Goal: Navigation & Orientation: Find specific page/section

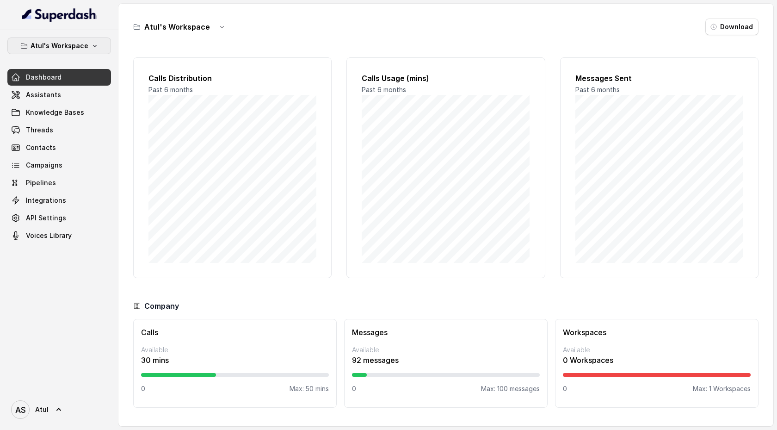
click at [95, 43] on icon "button" at bounding box center [94, 45] width 7 height 7
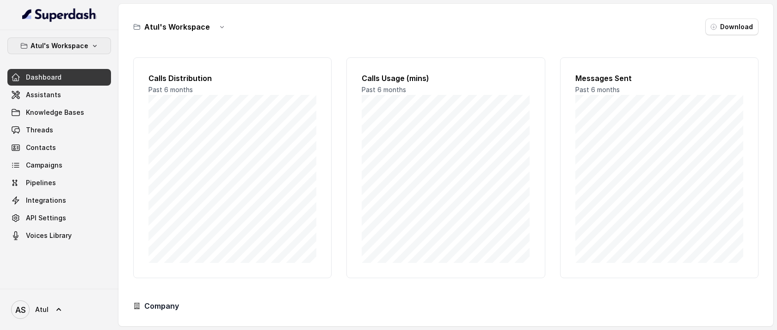
click at [87, 49] on button "Atul's Workspace" at bounding box center [59, 45] width 104 height 17
click at [62, 209] on div "Atul's Workspace Dashboard Assistants Knowledge Bases Threads Contacts Campaign…" at bounding box center [59, 159] width 118 height 259
click at [57, 114] on span "Knowledge Bases" at bounding box center [55, 112] width 58 height 9
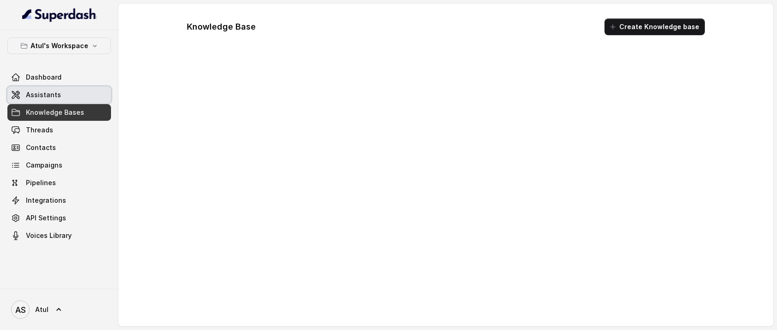
click at [58, 98] on link "Assistants" at bounding box center [59, 94] width 104 height 17
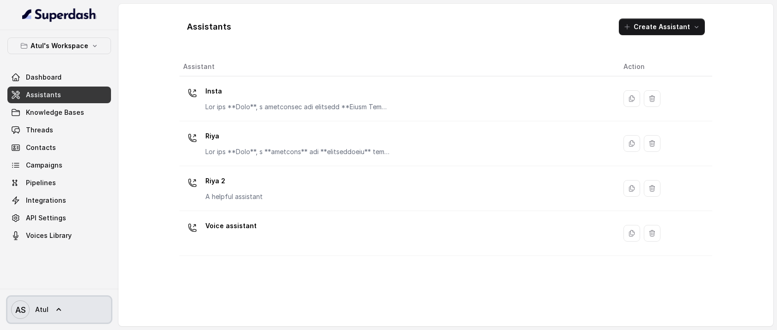
click at [57, 209] on icon at bounding box center [58, 309] width 9 height 9
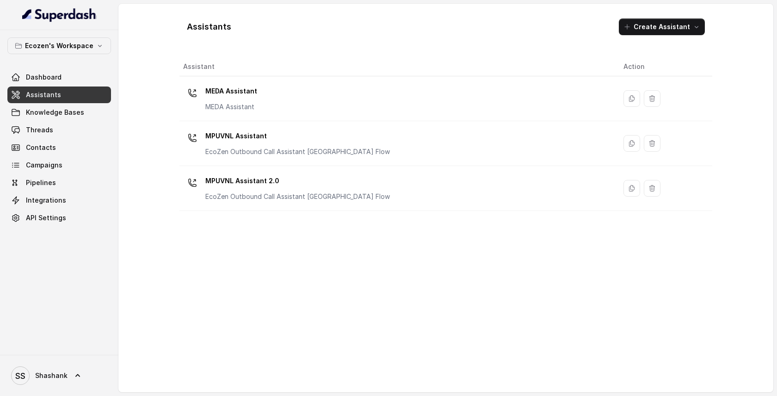
click at [81, 71] on link "Dashboard" at bounding box center [59, 77] width 104 height 17
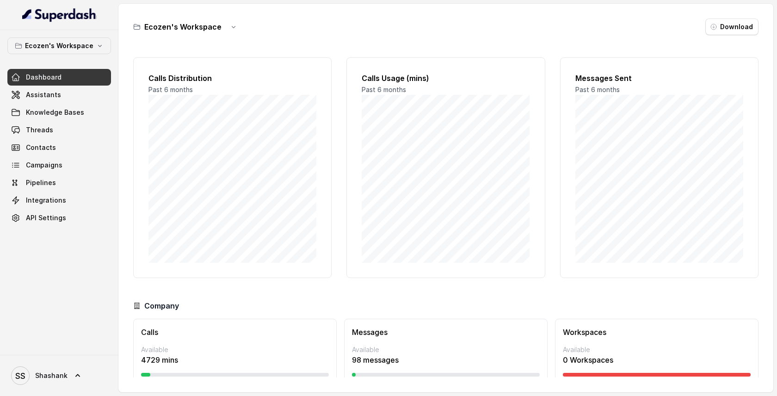
scroll to position [30, 0]
